Goal: Task Accomplishment & Management: Use online tool/utility

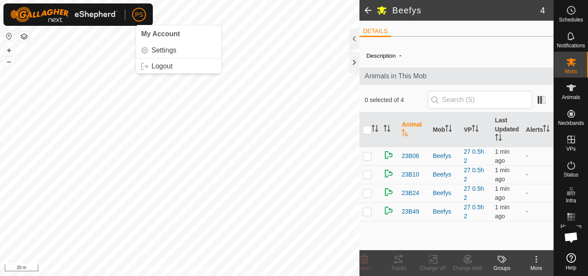
click at [366, 10] on span at bounding box center [367, 10] width 17 height 21
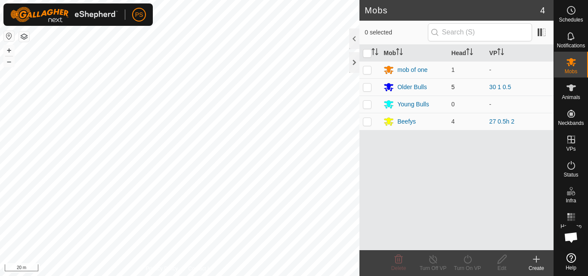
click at [367, 88] on p-checkbox at bounding box center [367, 86] width 9 height 7
checkbox input "true"
click at [468, 260] on icon at bounding box center [467, 259] width 11 height 10
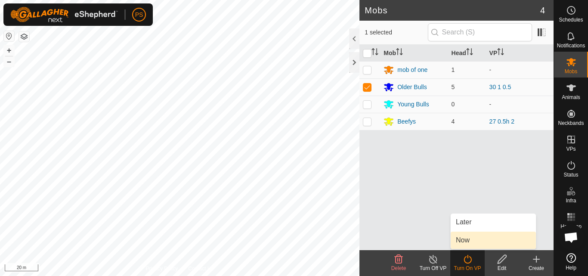
click at [469, 238] on link "Now" at bounding box center [492, 239] width 85 height 17
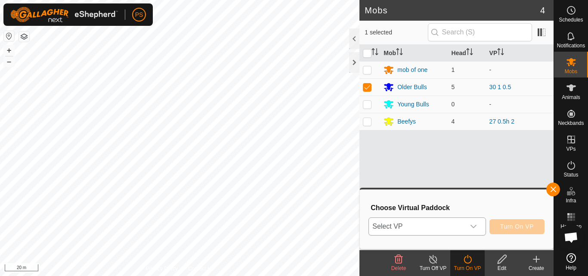
click at [475, 225] on icon "dropdown trigger" at bounding box center [473, 226] width 6 height 3
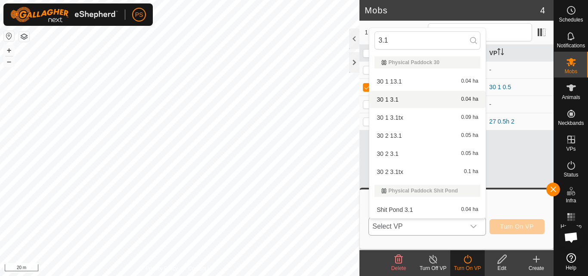
type input "3.1"
click at [400, 99] on li "30 1 3.1 0.04 ha" at bounding box center [427, 99] width 116 height 17
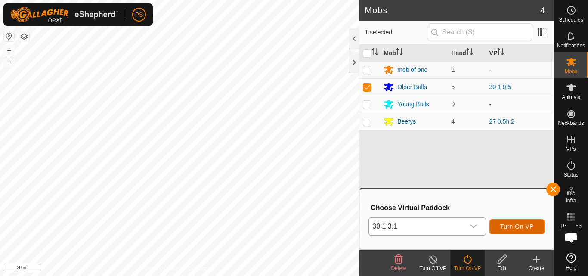
click at [520, 227] on span "Turn On VP" at bounding box center [517, 226] width 34 height 7
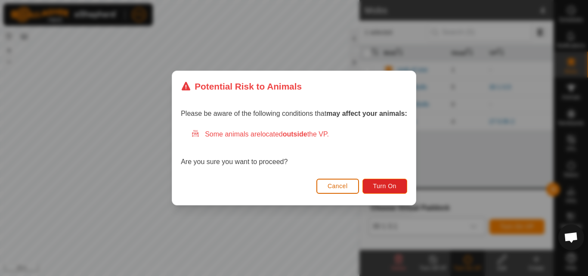
click at [342, 185] on span "Cancel" at bounding box center [337, 185] width 20 height 7
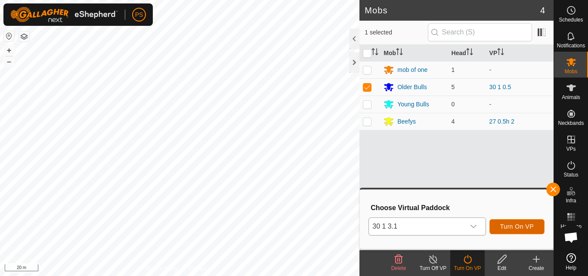
click at [525, 229] on span "Turn On VP" at bounding box center [517, 226] width 34 height 7
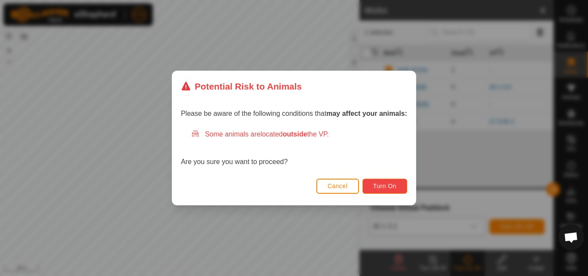
click at [391, 186] on span "Turn On" at bounding box center [384, 185] width 23 height 7
